Goal: Task Accomplishment & Management: Complete application form

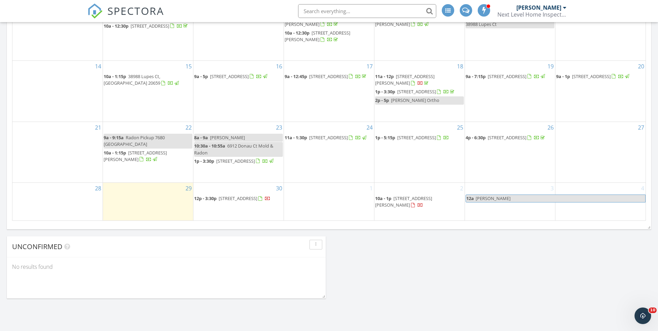
scroll to position [415, 0]
click at [223, 200] on span "20411 Monte Carlo Ln, Lexington Park 20653" at bounding box center [238, 197] width 39 height 6
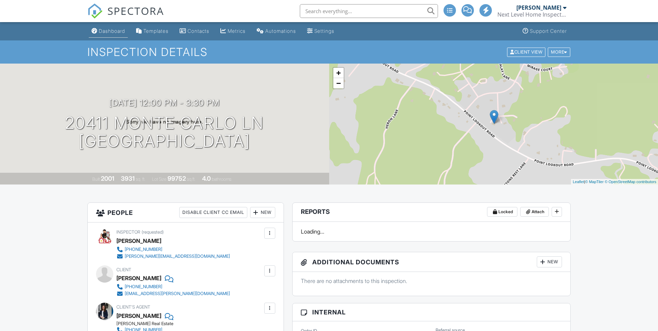
click at [106, 33] on div "Dashboard" at bounding box center [112, 31] width 26 height 6
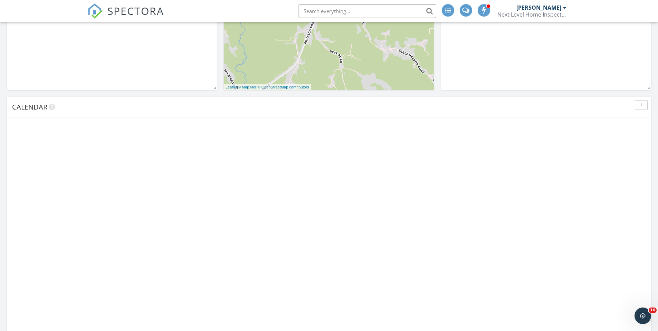
scroll to position [415, 0]
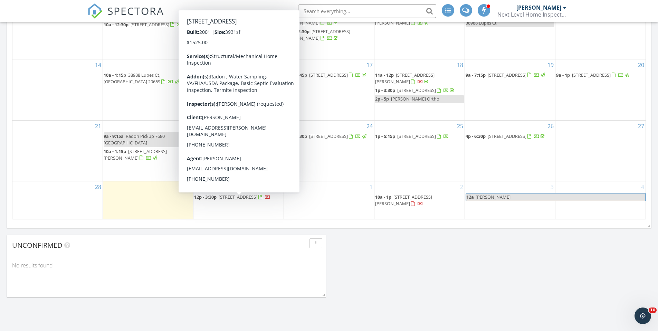
click at [219, 200] on span "20411 Monte Carlo Ln, Lexington Park 20653" at bounding box center [238, 197] width 39 height 6
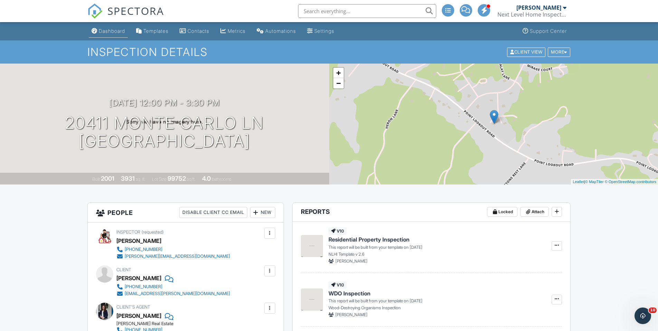
click at [114, 34] on link "Dashboard" at bounding box center [108, 31] width 39 height 13
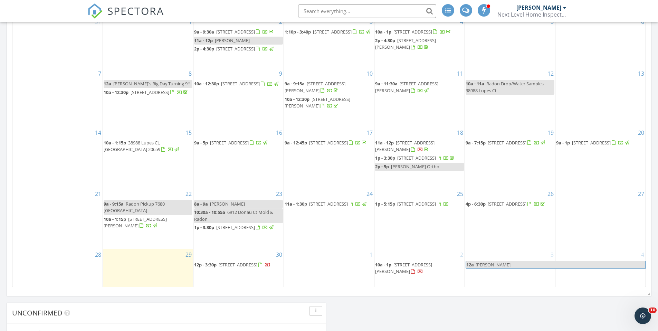
scroll to position [415, 0]
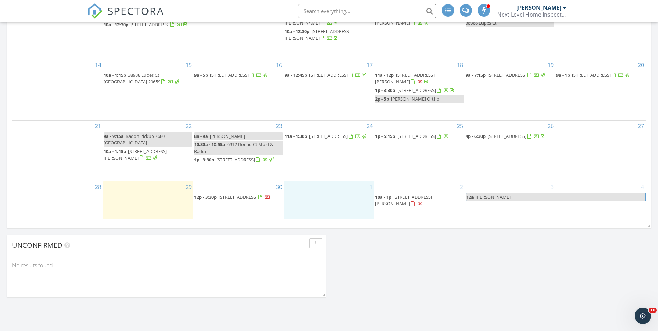
click at [324, 191] on div "1" at bounding box center [329, 200] width 90 height 38
click at [329, 163] on link "Inspection" at bounding box center [329, 162] width 36 height 11
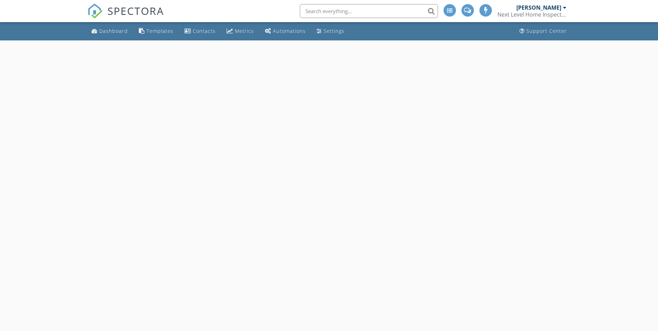
select select "9"
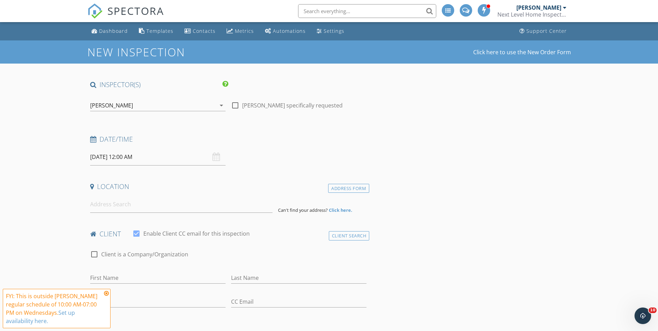
click at [237, 106] on div at bounding box center [235, 106] width 12 height 12
checkbox input "true"
click at [199, 145] on div "Date/Time" at bounding box center [228, 142] width 282 height 14
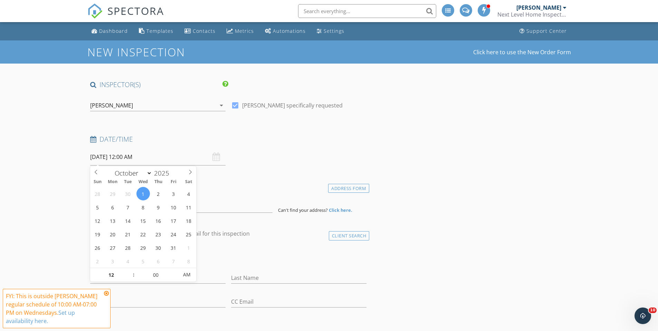
click at [192, 155] on input "[DATE] 12:00 AM" at bounding box center [157, 157] width 135 height 17
type input "01"
type input "[DATE] 1:00 AM"
click at [131, 271] on span at bounding box center [130, 271] width 5 height 7
type input "02"
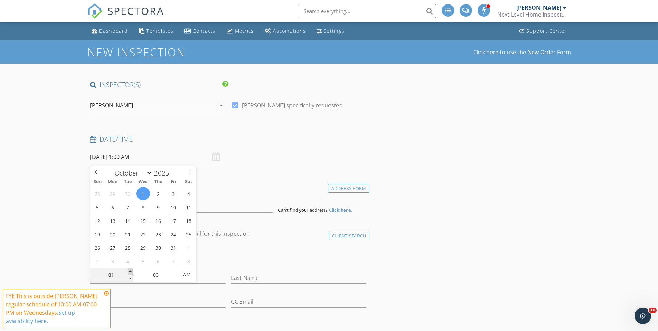
type input "10/01/2025 2:00 AM"
click at [131, 271] on span at bounding box center [130, 271] width 5 height 7
type input "03"
type input "10/01/2025 3:00 AM"
click at [131, 271] on span at bounding box center [130, 271] width 5 height 7
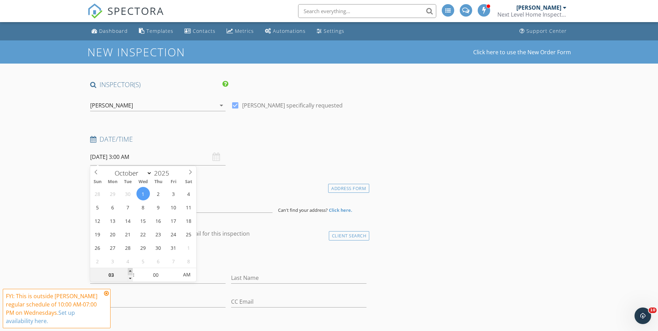
type input "04"
type input "10/01/2025 4:00 AM"
click at [131, 271] on span at bounding box center [130, 271] width 5 height 7
type input "05"
type input "10/01/2025 5:00 AM"
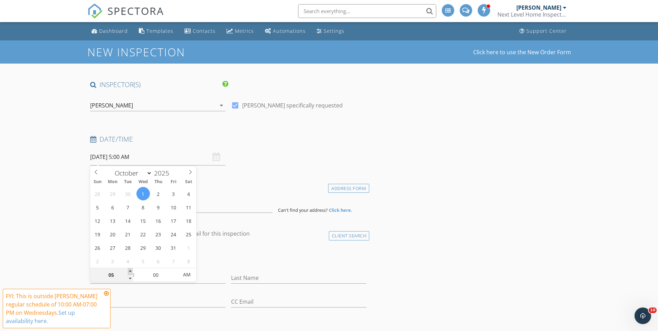
click at [131, 271] on span at bounding box center [130, 271] width 5 height 7
type input "06"
type input "10/01/2025 6:00 AM"
click at [131, 271] on span at bounding box center [130, 271] width 5 height 7
type input "07"
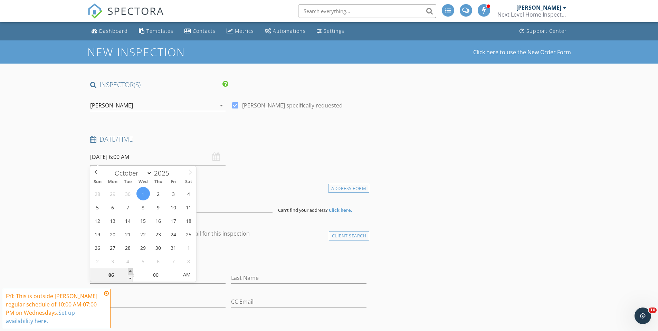
type input "10/01/2025 7:00 AM"
click at [131, 271] on span at bounding box center [130, 271] width 5 height 7
type input "08"
type input "10/01/2025 8:00 AM"
click at [131, 271] on span at bounding box center [130, 271] width 5 height 7
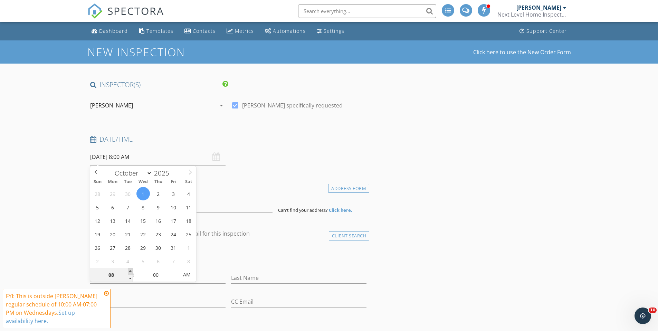
type input "09"
type input "10/01/2025 9:00 AM"
click at [131, 271] on span at bounding box center [130, 271] width 5 height 7
type input "10"
type input "10/01/2025 10:00 AM"
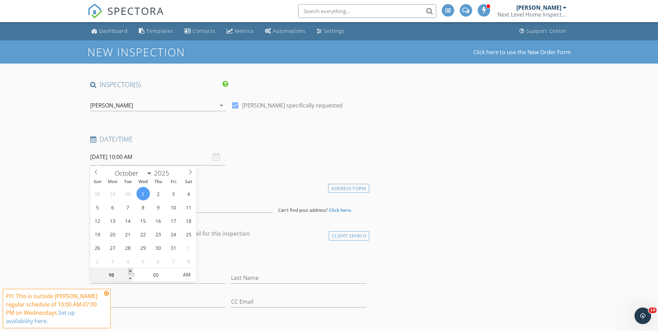
click at [131, 271] on span at bounding box center [130, 271] width 5 height 7
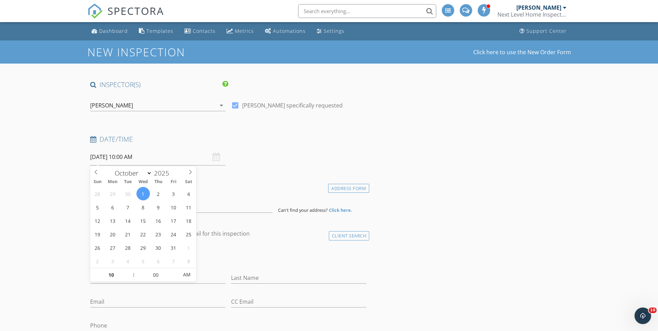
click at [290, 150] on div "Date/Time 10/01/2025 10:00 AM" at bounding box center [228, 150] width 282 height 31
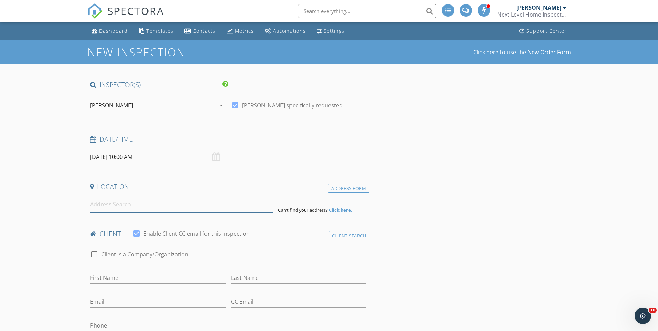
click at [105, 208] on input at bounding box center [181, 204] width 182 height 17
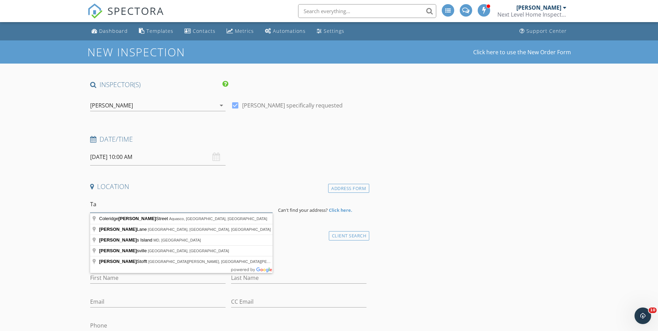
type input "T"
type input "215 Cedar Beach Dr, Prince Frederick, MD, USA"
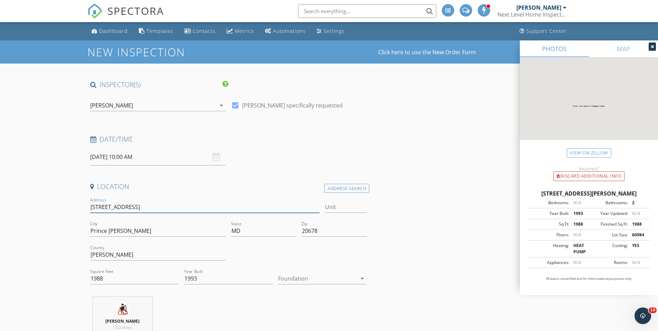
drag, startPoint x: 142, startPoint y: 206, endPoint x: 85, endPoint y: 208, distance: 57.0
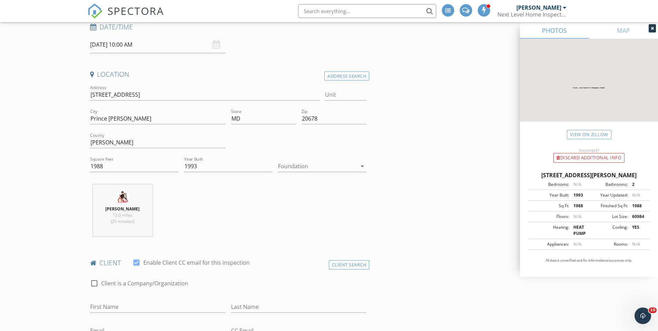
scroll to position [173, 0]
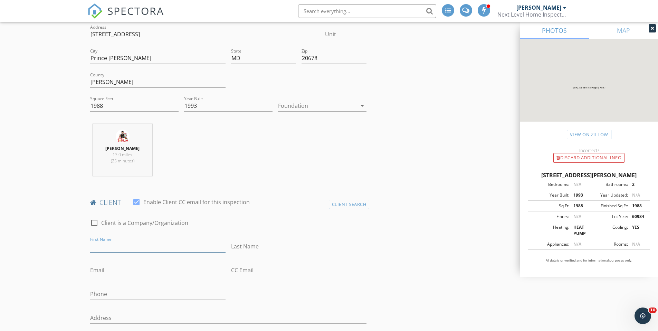
click at [123, 243] on input "First Name" at bounding box center [157, 246] width 135 height 11
type input "Taylor"
click at [255, 250] on input "Last Name" at bounding box center [298, 246] width 135 height 11
type input "[GEOGRAPHIC_DATA]"
click at [135, 266] on input "Email" at bounding box center [157, 270] width 135 height 11
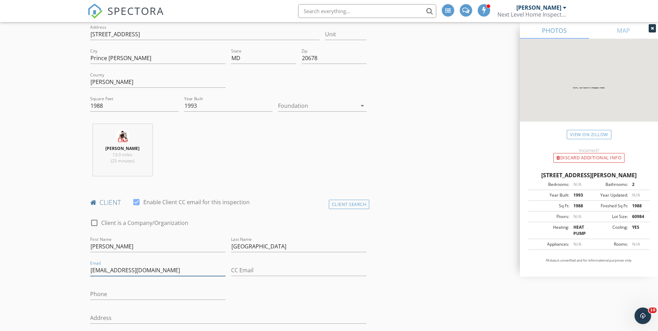
type input "Tyorks7@yahoo.com"
click at [108, 295] on input "Phone" at bounding box center [157, 294] width 135 height 11
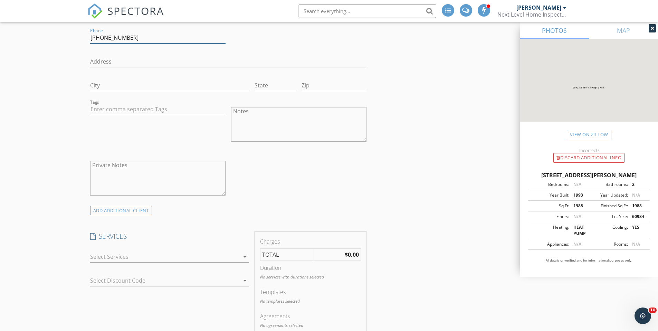
scroll to position [449, 0]
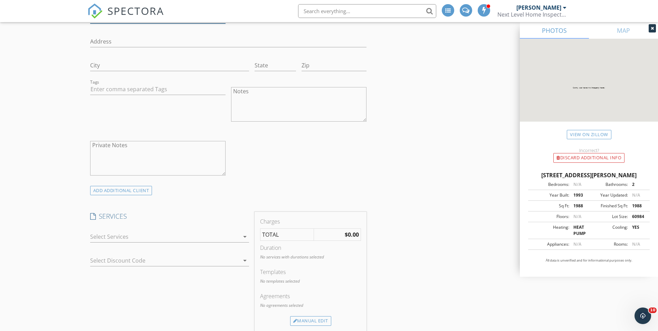
type input "[PHONE_NUMBER]"
click at [112, 240] on div at bounding box center [164, 236] width 149 height 11
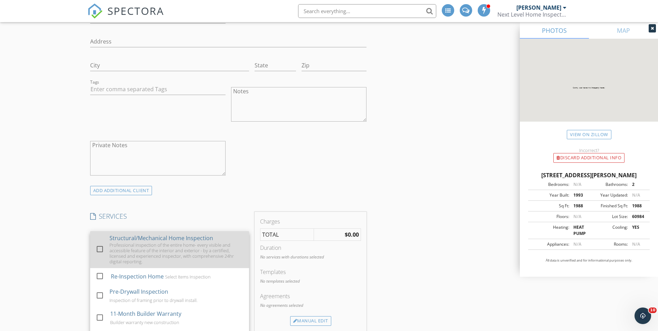
click at [101, 247] on div at bounding box center [100, 249] width 12 height 12
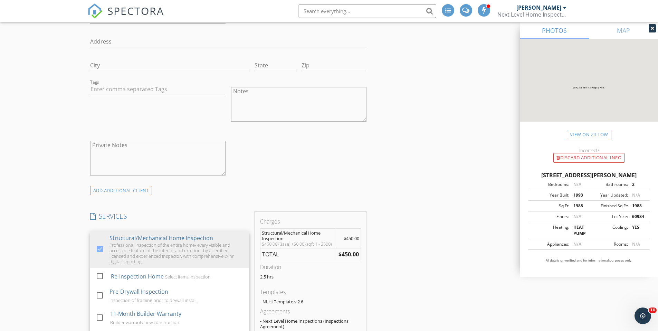
click at [154, 205] on div "INSPECTOR(S) check_box Kenneth Cooper PRIMARY Kenneth Cooper arrow_drop_down ch…" at bounding box center [228, 310] width 282 height 1359
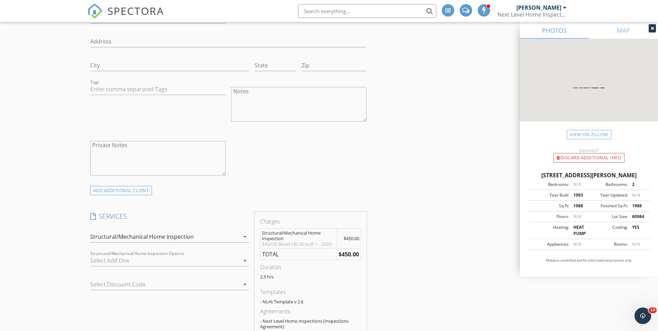
click at [120, 259] on div at bounding box center [164, 260] width 149 height 11
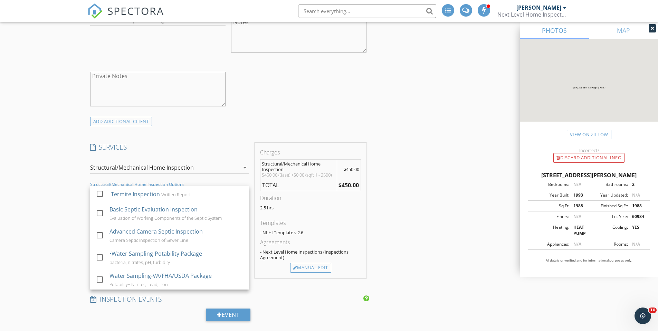
scroll to position [553, 0]
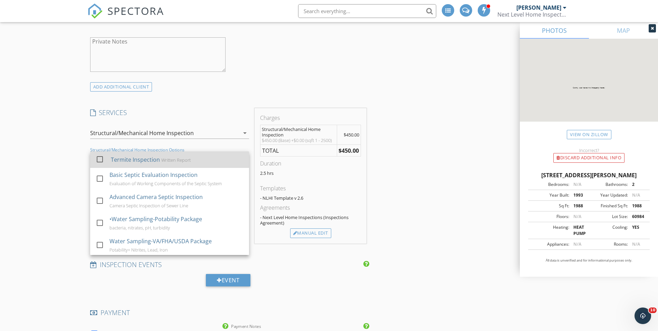
click at [99, 158] on div at bounding box center [100, 159] width 12 height 12
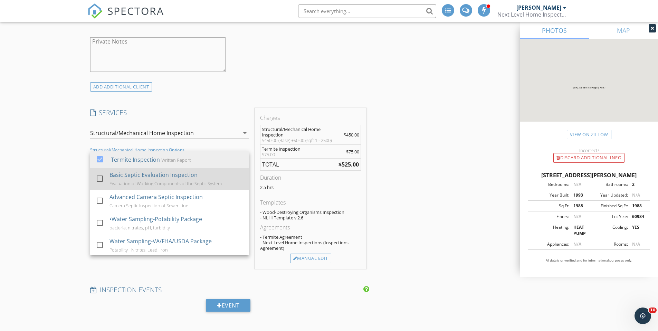
click at [100, 178] on div at bounding box center [100, 179] width 12 height 12
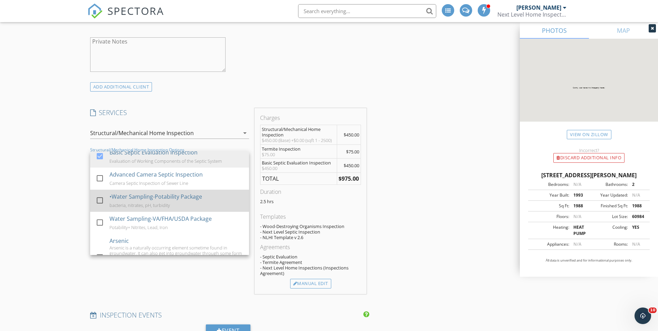
scroll to position [35, 0]
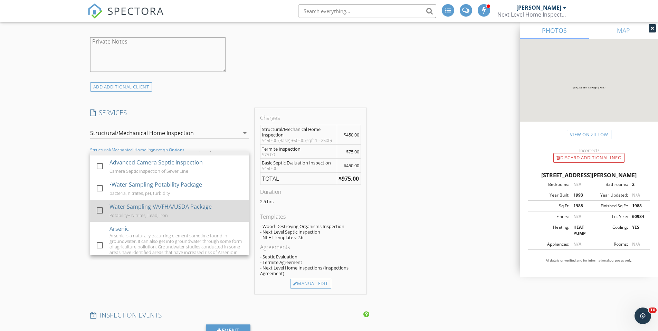
click at [99, 210] on div at bounding box center [100, 211] width 12 height 12
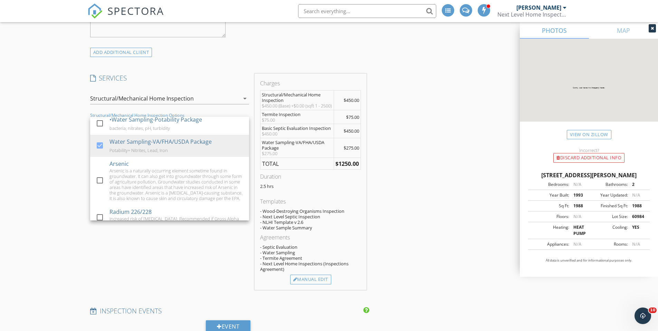
scroll to position [0, 0]
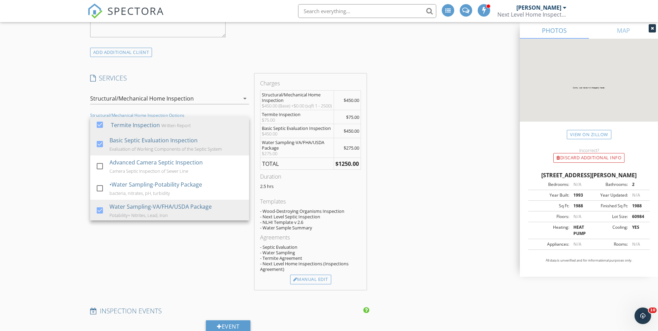
click at [443, 163] on div "INSPECTOR(S) check_box Kenneth Cooper PRIMARY Kenneth Cooper arrow_drop_down ch…" at bounding box center [329, 233] width 484 height 1480
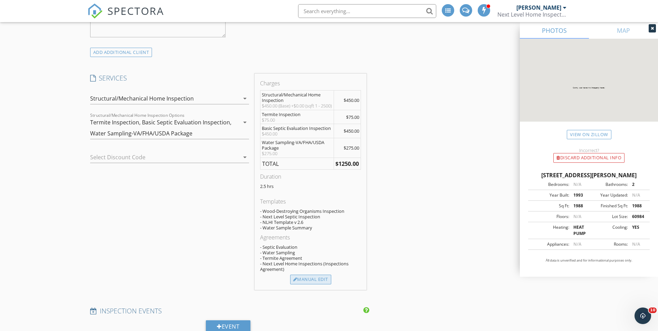
click at [321, 281] on div "Manual Edit" at bounding box center [310, 280] width 41 height 10
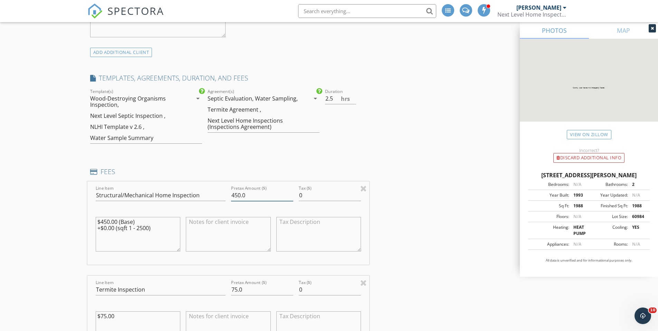
click at [237, 195] on input "450.0" at bounding box center [262, 195] width 62 height 11
type input "500.0"
drag, startPoint x: 107, startPoint y: 221, endPoint x: 112, endPoint y: 232, distance: 11.6
click at [107, 221] on textarea "$450.00 (Base) +$0.00 (sqft 1 - 2500)" at bounding box center [138, 234] width 85 height 35
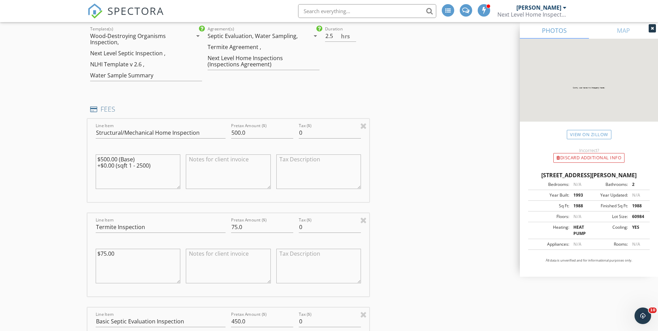
scroll to position [691, 0]
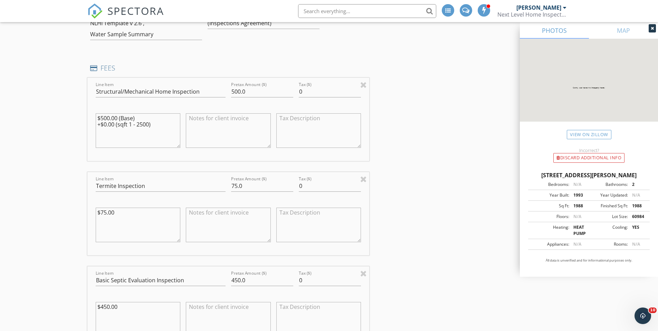
drag, startPoint x: 154, startPoint y: 124, endPoint x: 97, endPoint y: 127, distance: 57.4
click at [97, 127] on textarea "$500.00 (Base) +$0.00 (sqft 1 - 2500)" at bounding box center [138, 130] width 85 height 35
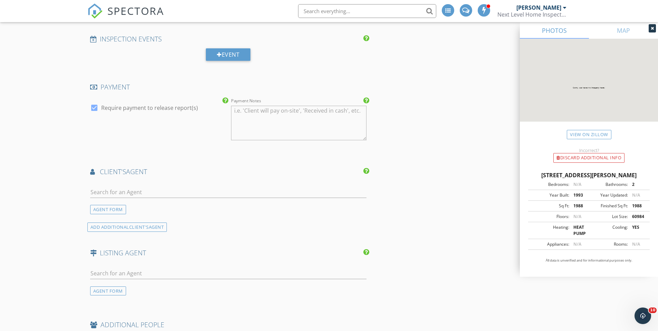
scroll to position [1175, 0]
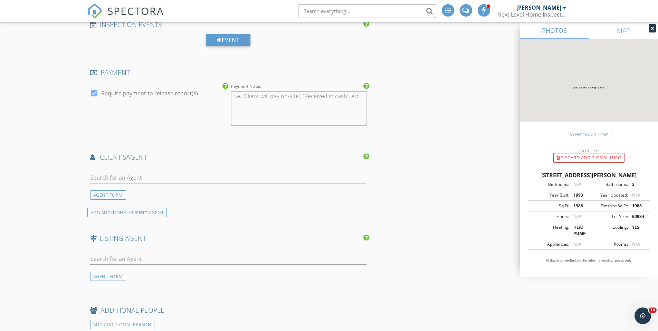
type textarea "$500.00 (Base)"
click at [106, 179] on input "text" at bounding box center [228, 177] width 277 height 11
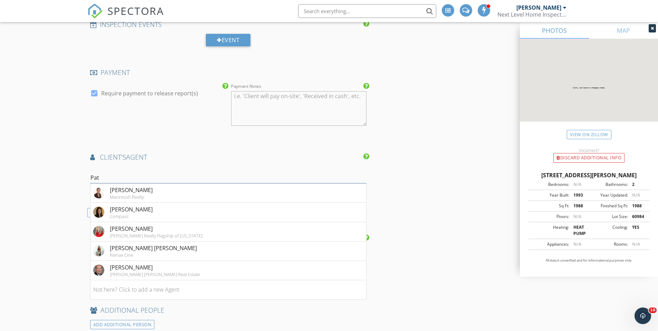
type input "Pat"
click at [136, 230] on div "Patti Stueckler" at bounding box center [156, 229] width 93 height 8
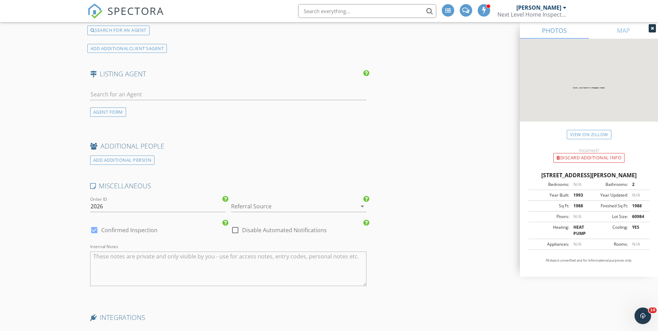
scroll to position [1520, 0]
click at [111, 202] on input "2026" at bounding box center [157, 204] width 135 height 11
type input "2025-"
click at [291, 197] on div "Referral Source arrow_drop_down" at bounding box center [298, 206] width 135 height 22
click at [260, 210] on div "Referral Source arrow_drop_down" at bounding box center [298, 204] width 135 height 11
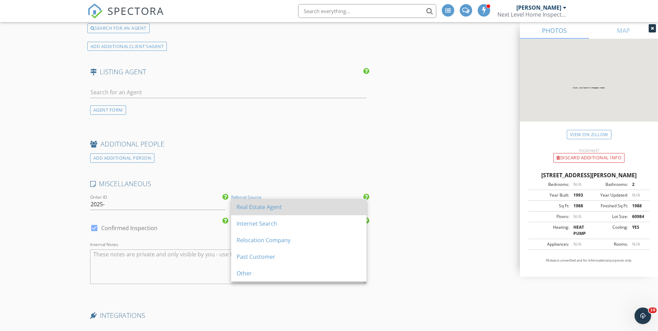
click at [250, 208] on div "Real Estate Agent" at bounding box center [299, 207] width 124 height 8
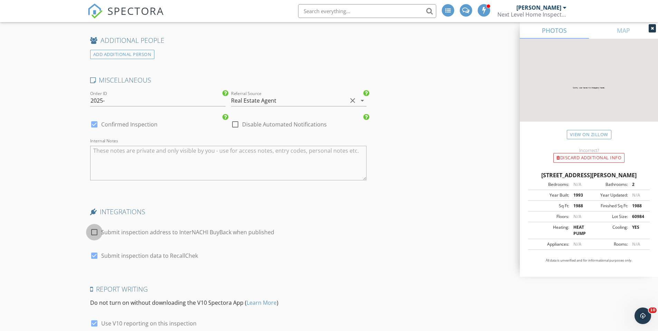
click at [93, 232] on div at bounding box center [94, 232] width 12 height 12
checkbox input "true"
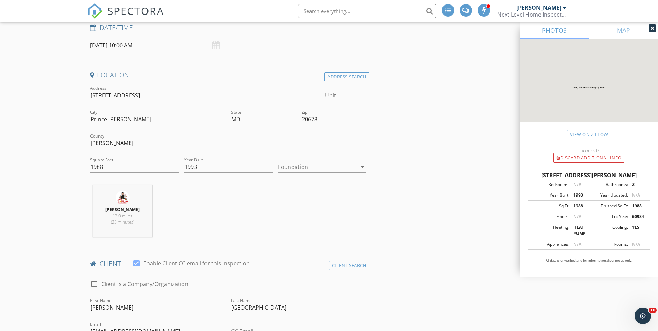
scroll to position [102, 0]
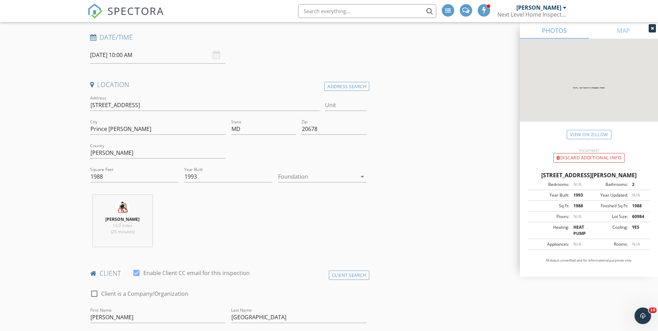
click at [177, 47] on input "10/01/2025 10:00 AM" at bounding box center [157, 55] width 135 height 17
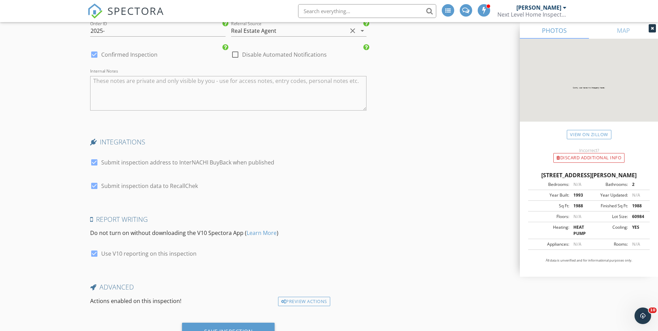
scroll to position [1726, 0]
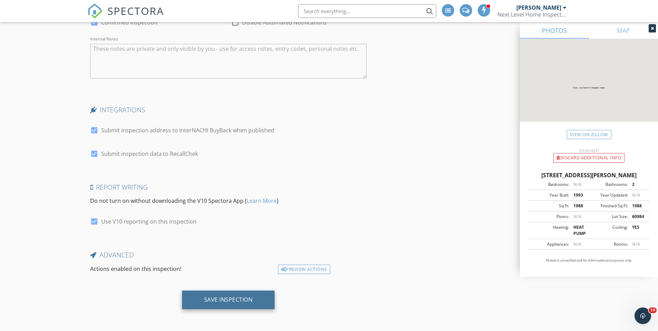
click at [231, 301] on div "Save Inspection" at bounding box center [228, 299] width 49 height 7
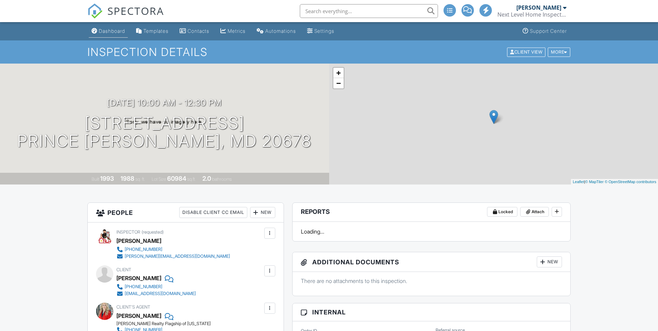
drag, startPoint x: 0, startPoint y: 0, endPoint x: 112, endPoint y: 30, distance: 115.9
click at [112, 30] on div "Dashboard" at bounding box center [112, 31] width 26 height 6
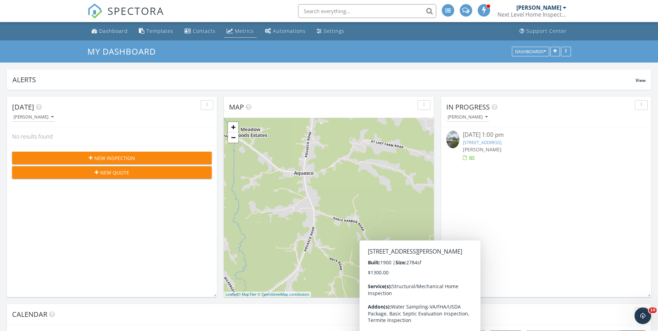
click at [236, 35] on link "Metrics" at bounding box center [240, 31] width 33 height 13
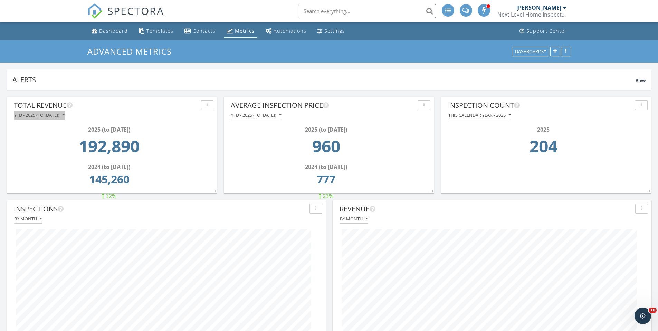
click at [29, 114] on div "YTD - 2025 (to [DATE])" at bounding box center [39, 115] width 50 height 5
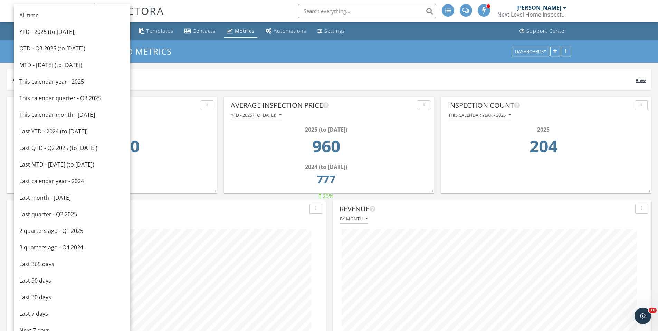
click at [36, 77] on link "This calendar year - 2025" at bounding box center [72, 81] width 116 height 17
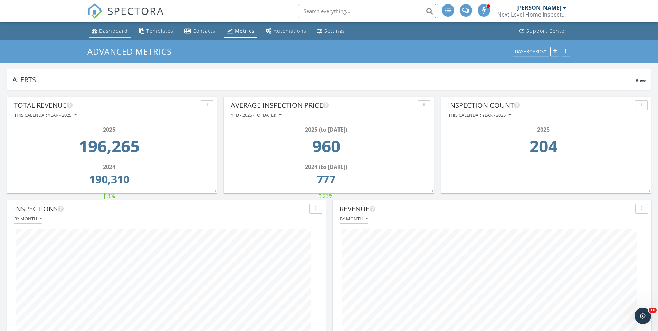
click at [109, 34] on div "Dashboard" at bounding box center [113, 31] width 29 height 7
